Goal: Browse casually: Explore the website without a specific task or goal

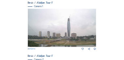
scroll to position [98, 0]
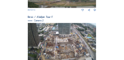
click at [60, 41] on img at bounding box center [62, 42] width 69 height 39
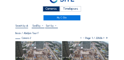
scroll to position [46, 0]
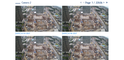
click at [31, 22] on img at bounding box center [38, 19] width 46 height 26
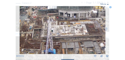
drag, startPoint x: 59, startPoint y: 29, endPoint x: 60, endPoint y: 36, distance: 6.7
click at [60, 36] on img at bounding box center [63, 30] width 86 height 48
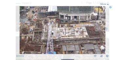
drag, startPoint x: 63, startPoint y: 23, endPoint x: 65, endPoint y: 36, distance: 12.8
click at [65, 36] on img at bounding box center [63, 30] width 86 height 48
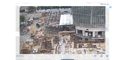
drag, startPoint x: 55, startPoint y: 25, endPoint x: 66, endPoint y: 29, distance: 11.7
click at [66, 29] on img at bounding box center [63, 30] width 86 height 48
click at [110, 8] on icon at bounding box center [110, 7] width 2 height 2
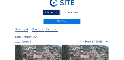
scroll to position [0, 0]
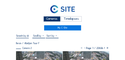
scroll to position [39, 0]
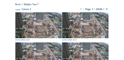
click at [37, 22] on img at bounding box center [38, 25] width 46 height 26
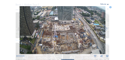
click at [107, 56] on icon at bounding box center [107, 56] width 3 height 3
click at [120, 9] on div "Scroll to travel through time | Press 'Alt' Button + Scroll to Zoom | Click and…" at bounding box center [62, 30] width 125 height 60
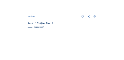
scroll to position [111, 0]
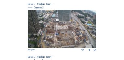
click at [55, 24] on img at bounding box center [62, 29] width 69 height 39
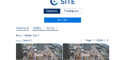
scroll to position [26, 0]
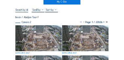
click at [20, 40] on img at bounding box center [38, 38] width 46 height 26
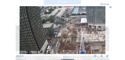
drag, startPoint x: 40, startPoint y: 23, endPoint x: 67, endPoint y: 31, distance: 29.1
click at [67, 31] on img at bounding box center [63, 30] width 86 height 48
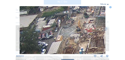
drag, startPoint x: 57, startPoint y: 28, endPoint x: 27, endPoint y: 33, distance: 30.7
click at [27, 33] on img at bounding box center [63, 30] width 86 height 48
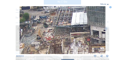
drag, startPoint x: 78, startPoint y: 26, endPoint x: 44, endPoint y: 34, distance: 34.5
click at [44, 34] on img at bounding box center [63, 30] width 86 height 48
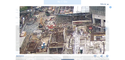
drag, startPoint x: 58, startPoint y: 47, endPoint x: 60, endPoint y: 35, distance: 11.9
click at [60, 35] on img at bounding box center [63, 30] width 86 height 48
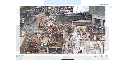
click at [60, 35] on img at bounding box center [63, 30] width 86 height 48
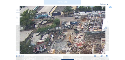
drag, startPoint x: 59, startPoint y: 35, endPoint x: 89, endPoint y: 53, distance: 34.3
click at [89, 53] on img at bounding box center [63, 30] width 86 height 48
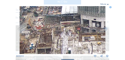
drag, startPoint x: 99, startPoint y: 50, endPoint x: 52, endPoint y: 32, distance: 49.9
click at [57, 33] on img at bounding box center [63, 30] width 86 height 48
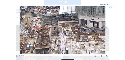
click at [48, 32] on img at bounding box center [63, 30] width 86 height 48
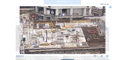
drag, startPoint x: 83, startPoint y: 43, endPoint x: 40, endPoint y: 31, distance: 44.3
click at [40, 31] on img at bounding box center [63, 30] width 86 height 48
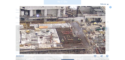
drag, startPoint x: 73, startPoint y: 45, endPoint x: 41, endPoint y: 46, distance: 31.4
click at [45, 46] on img at bounding box center [63, 30] width 86 height 48
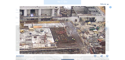
drag, startPoint x: 41, startPoint y: 46, endPoint x: 51, endPoint y: 42, distance: 9.8
click at [46, 43] on img at bounding box center [63, 30] width 86 height 48
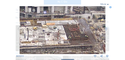
drag, startPoint x: 51, startPoint y: 42, endPoint x: 73, endPoint y: 42, distance: 22.9
click at [69, 42] on img at bounding box center [63, 30] width 86 height 48
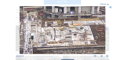
drag, startPoint x: 73, startPoint y: 42, endPoint x: 84, endPoint y: 42, distance: 10.8
click at [84, 42] on img at bounding box center [63, 30] width 86 height 48
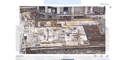
drag, startPoint x: 84, startPoint y: 42, endPoint x: 70, endPoint y: 43, distance: 14.7
click at [71, 43] on img at bounding box center [63, 30] width 86 height 48
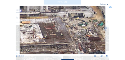
drag, startPoint x: 98, startPoint y: 36, endPoint x: 60, endPoint y: 34, distance: 37.9
click at [60, 34] on img at bounding box center [63, 30] width 86 height 48
